Goal: Consume media (video, audio): Consume media (video, audio)

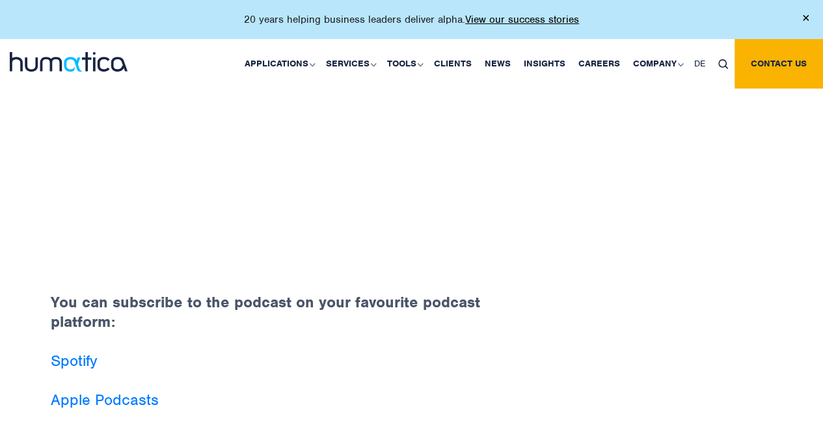
scroll to position [651, 0]
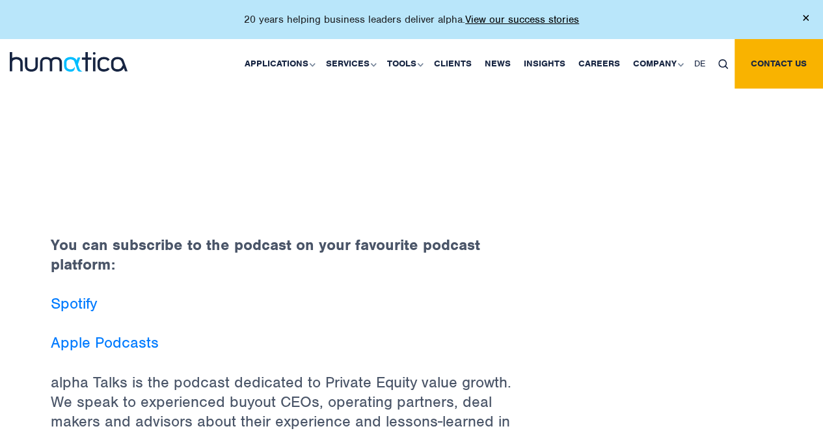
scroll to position [911, 0]
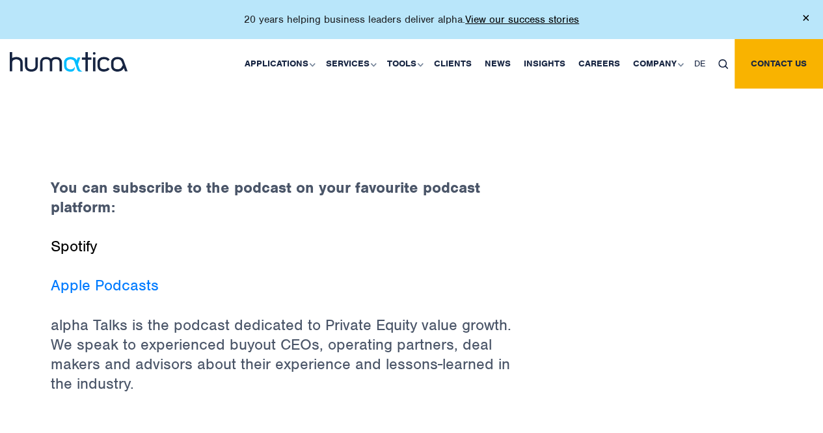
click at [66, 236] on link "Spotify" at bounding box center [74, 246] width 46 height 20
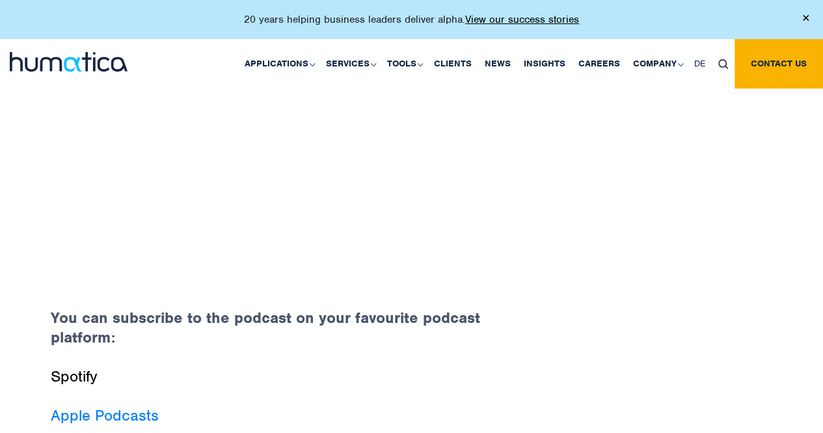
scroll to position [976, 0]
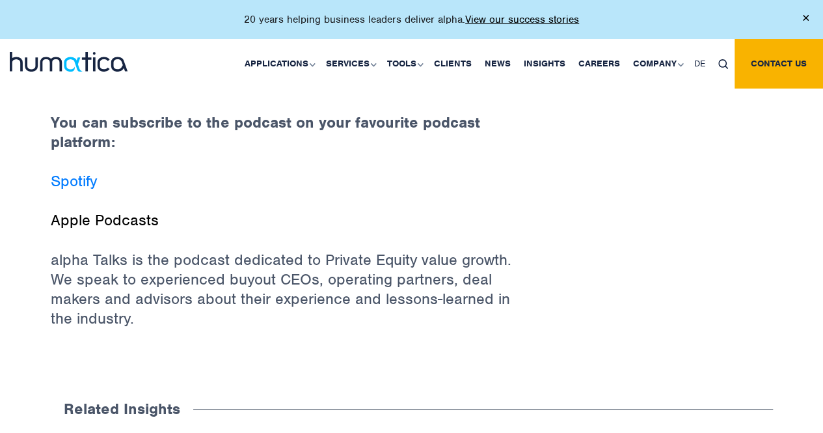
click at [94, 210] on link "Apple Podcasts" at bounding box center [105, 220] width 108 height 20
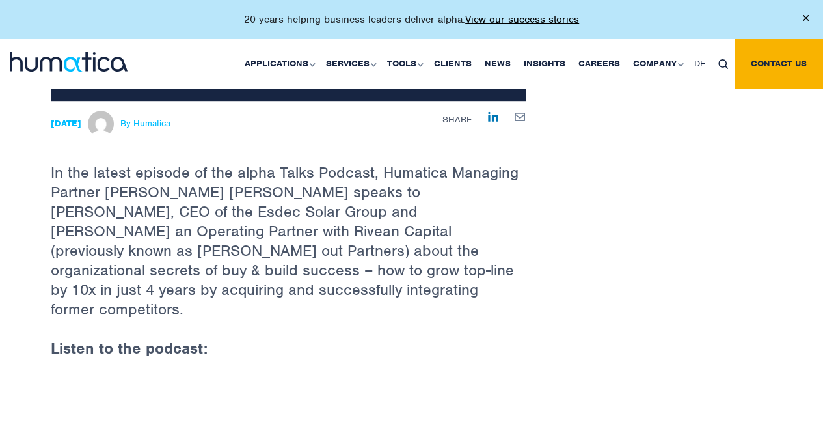
scroll to position [390, 0]
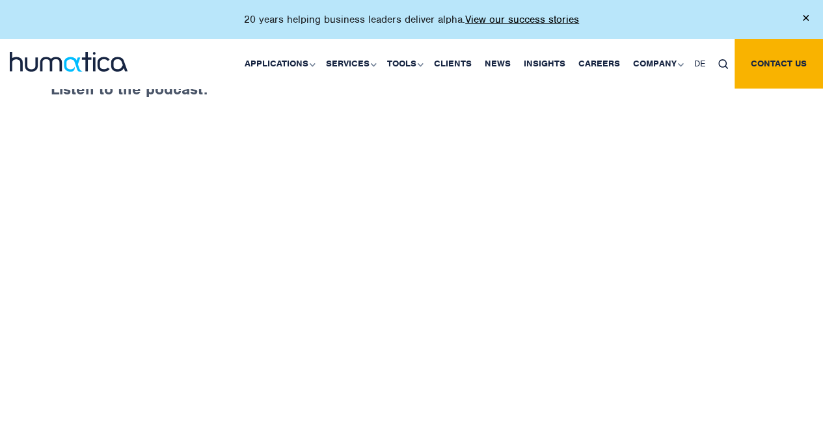
scroll to position [651, 0]
